Goal: Check status

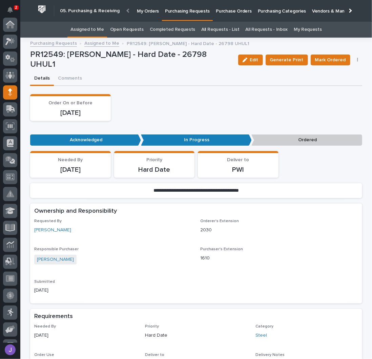
scroll to position [68, 0]
click at [220, 29] on link "All Requests - List" at bounding box center [220, 30] width 38 height 16
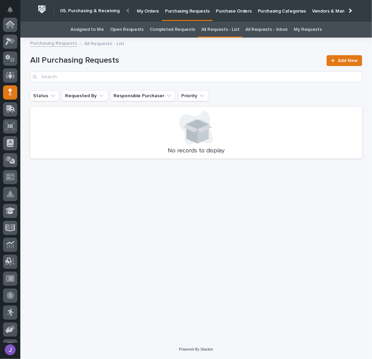
scroll to position [68, 0]
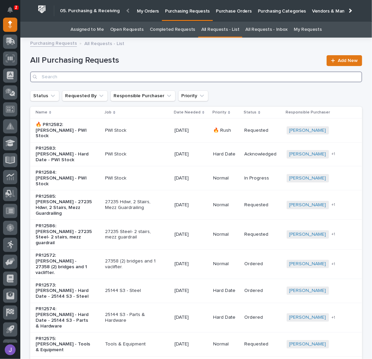
click at [107, 77] on input "Search" at bounding box center [196, 77] width 332 height 11
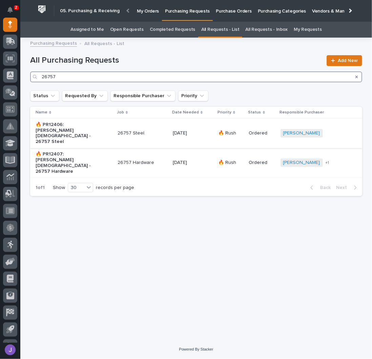
type input "26757"
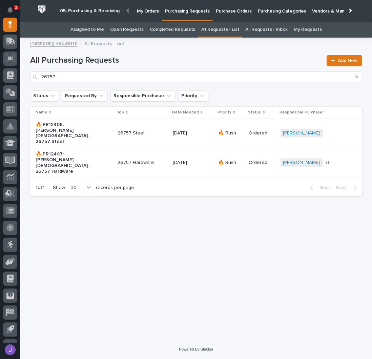
click at [104, 130] on div "🔥 PR12406: [PERSON_NAME][DEMOGRAPHIC_DATA] - 26757 Steel" at bounding box center [74, 133] width 77 height 28
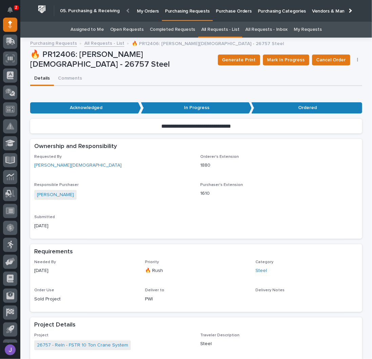
scroll to position [181, 0]
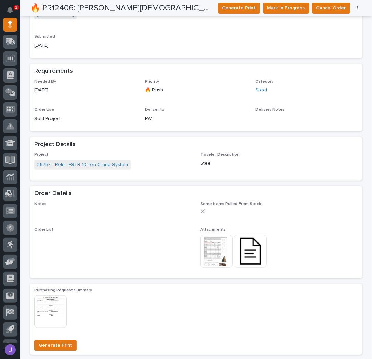
click at [248, 248] on img at bounding box center [250, 251] width 33 height 33
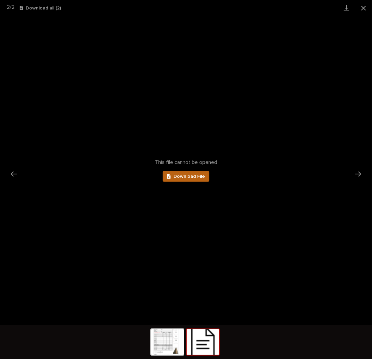
click at [192, 175] on link "Download File" at bounding box center [186, 176] width 47 height 11
click at [361, 6] on button "Close gallery" at bounding box center [363, 8] width 17 height 16
